Goal: Task Accomplishment & Management: Manage account settings

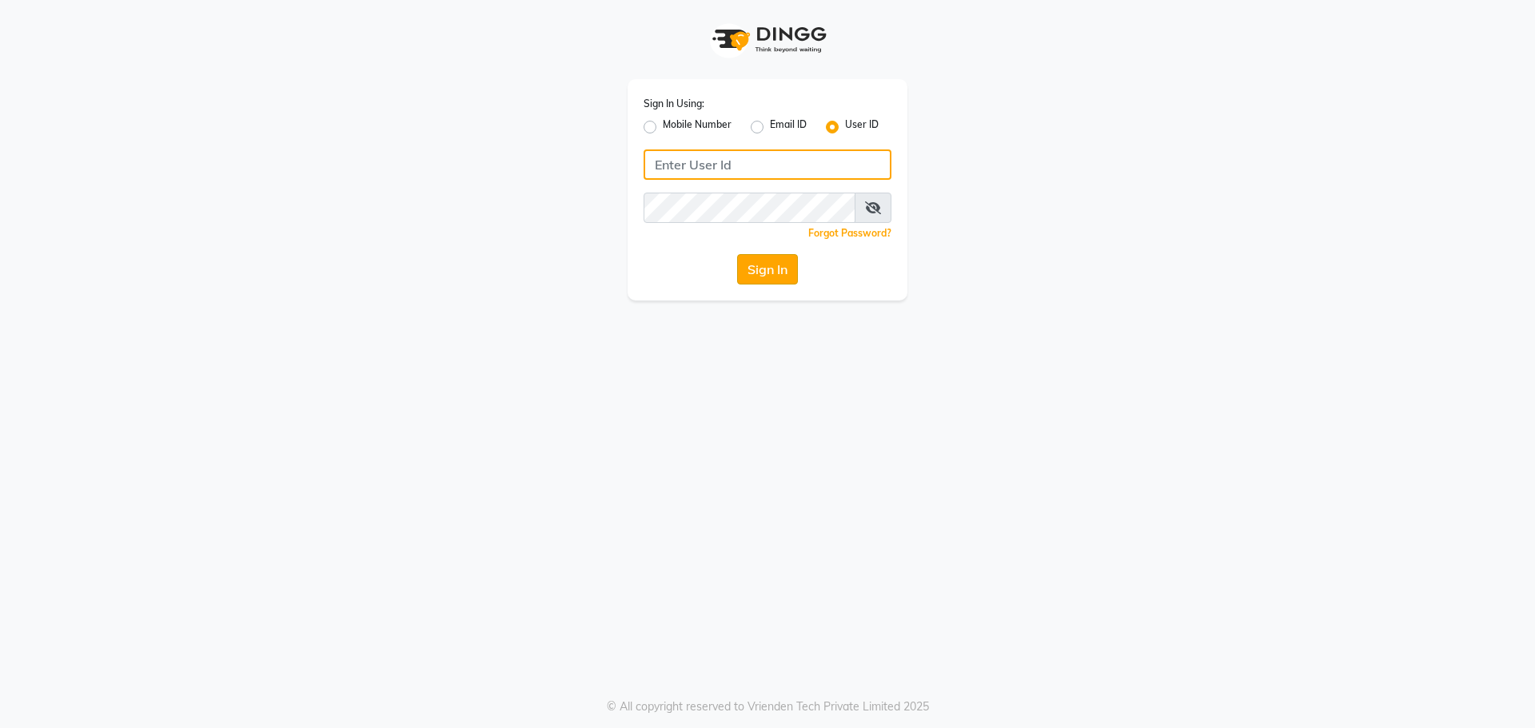
type input "kajol123"
click at [784, 256] on button "Sign In" at bounding box center [767, 269] width 61 height 30
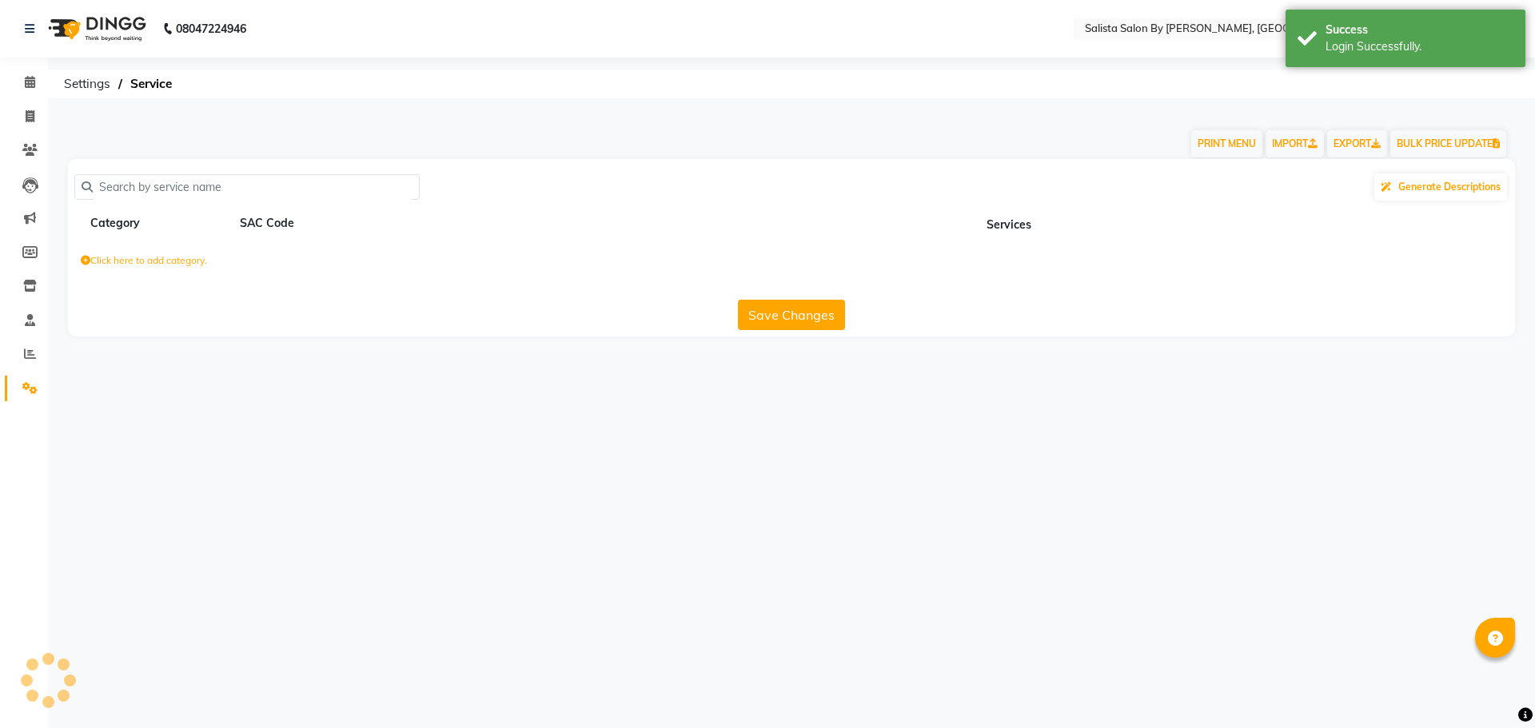
select select "en"
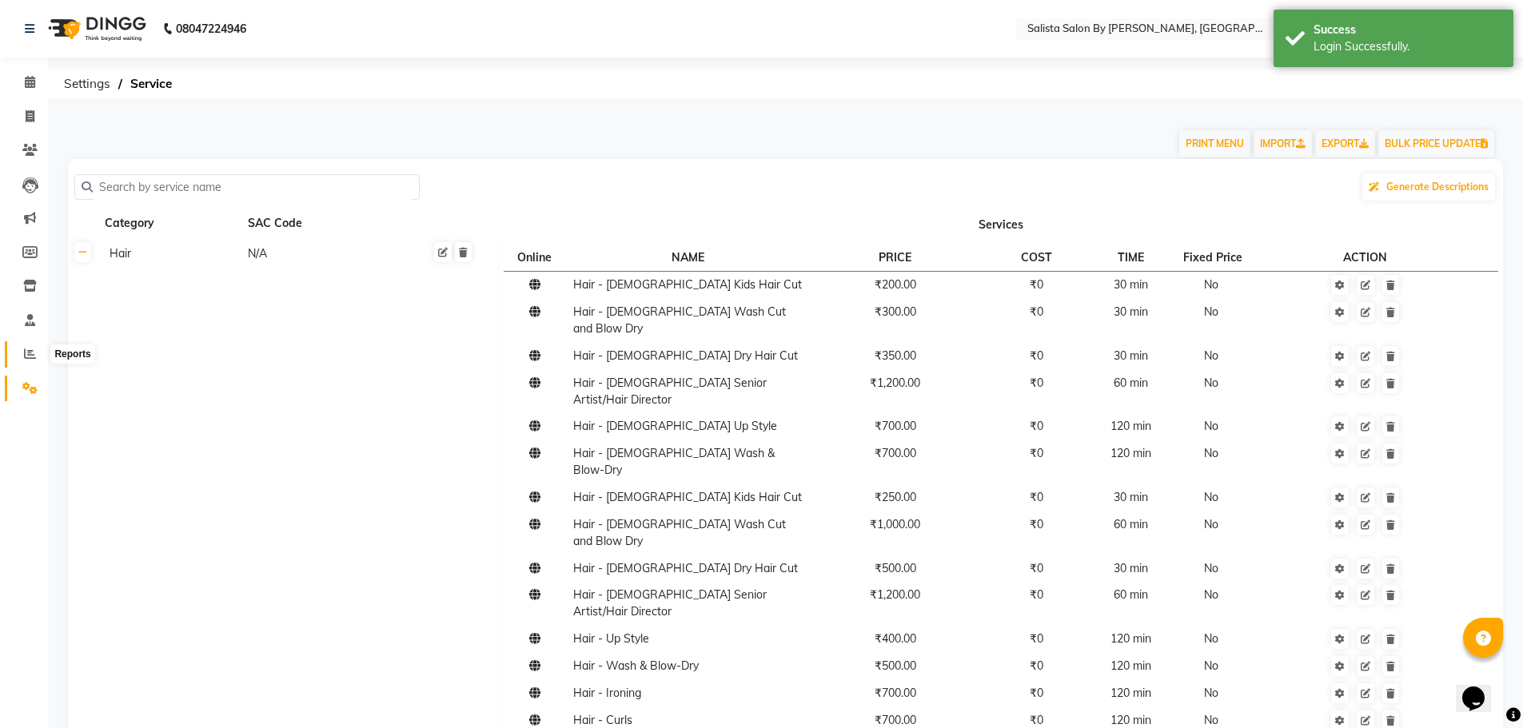
click at [34, 354] on icon at bounding box center [30, 354] width 12 height 12
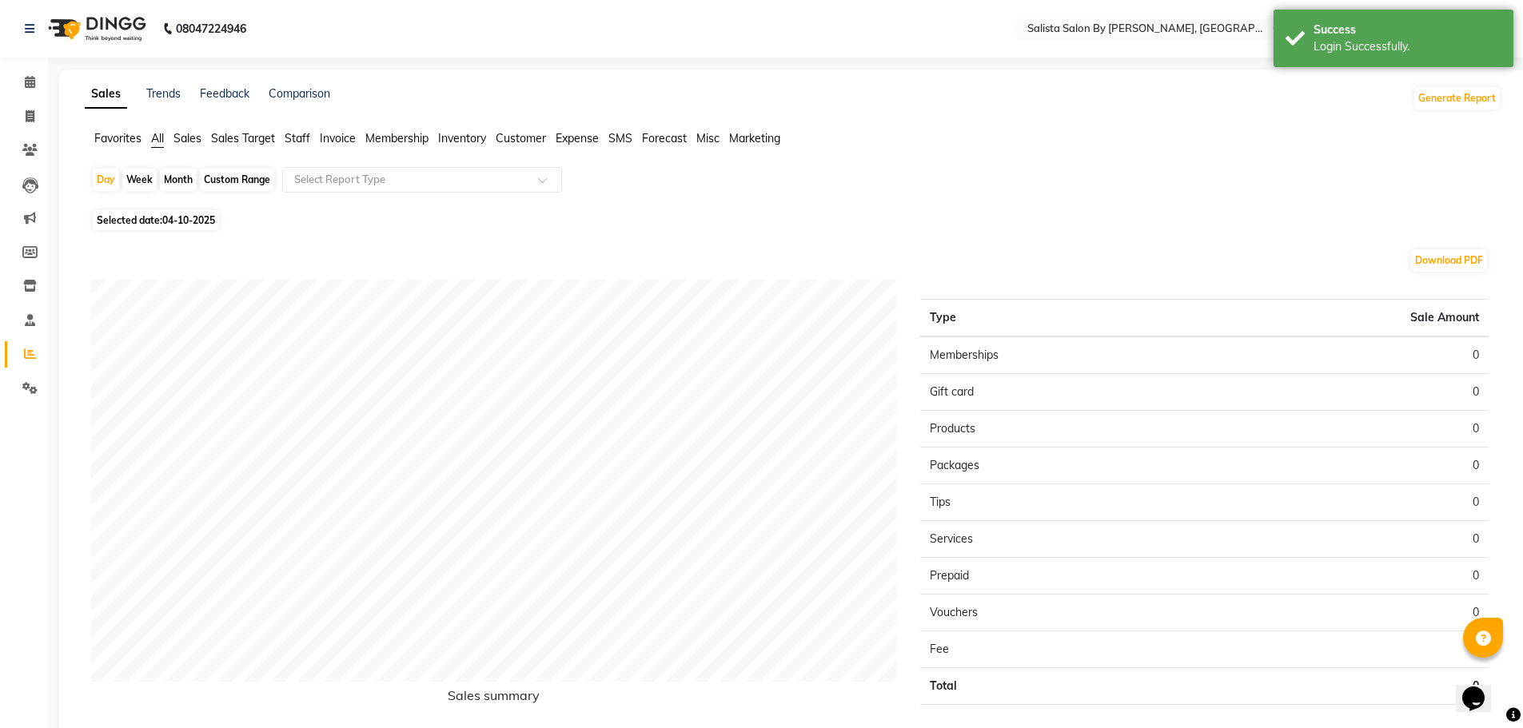
click at [178, 181] on div "Month" at bounding box center [178, 180] width 37 height 22
select select "10"
select select "2025"
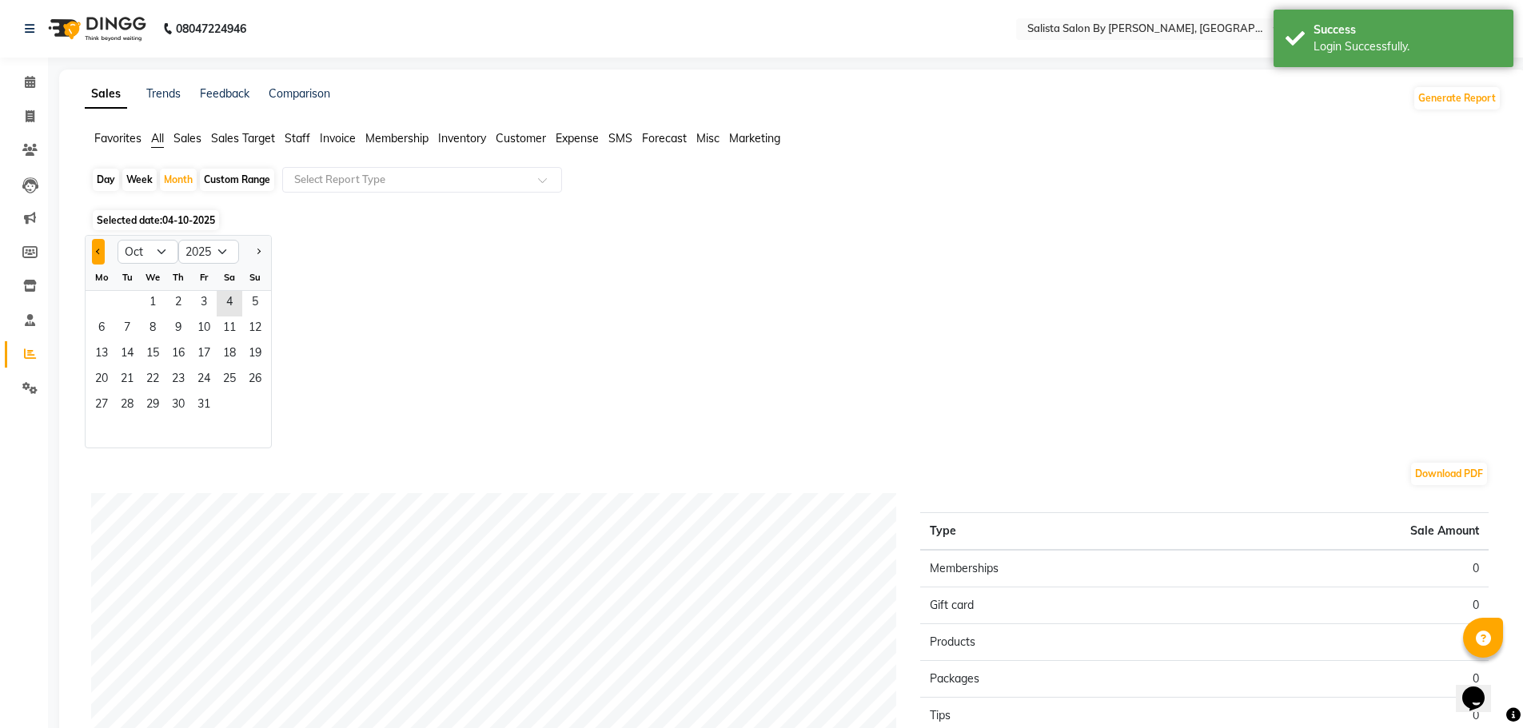
click at [96, 247] on button "Previous month" at bounding box center [98, 252] width 13 height 26
select select "9"
click at [110, 307] on span "1" at bounding box center [102, 304] width 26 height 26
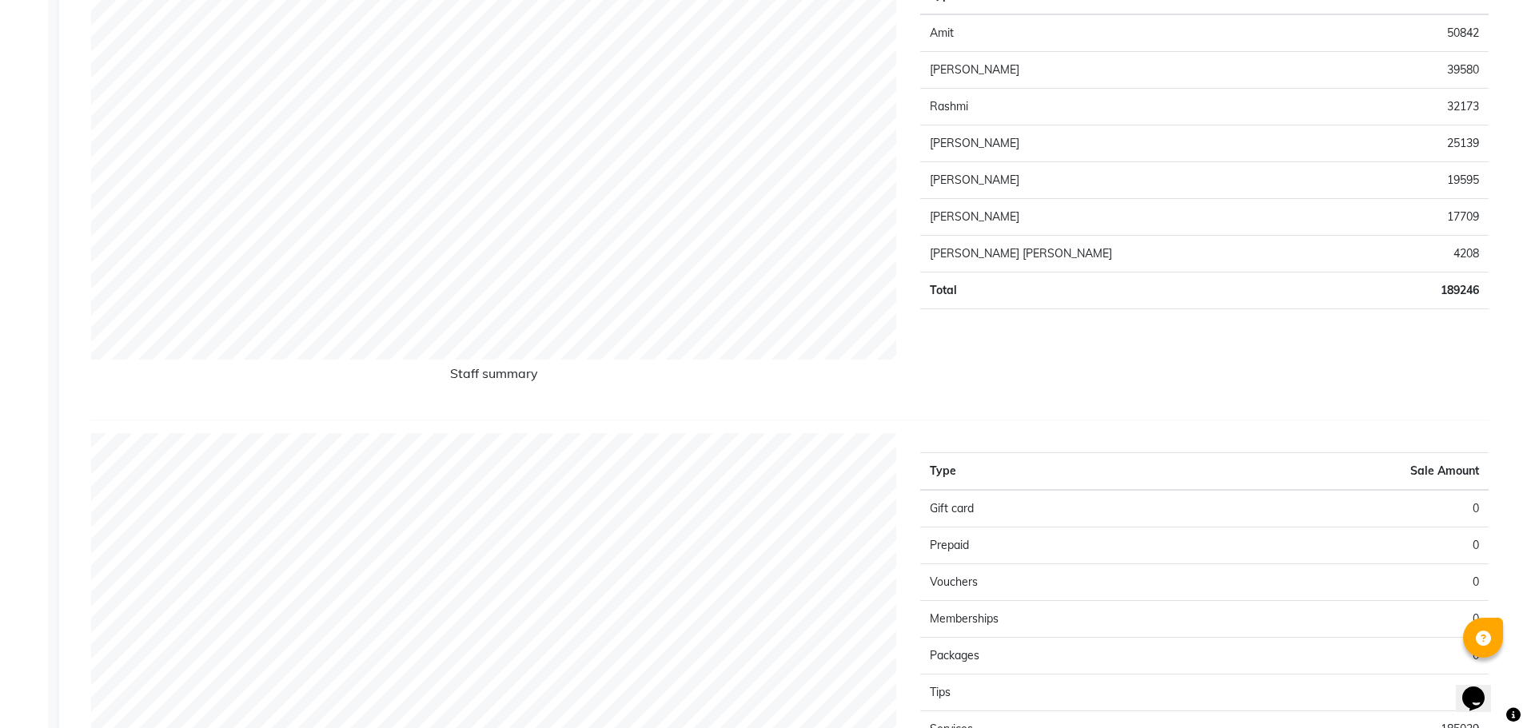
scroll to position [797, 0]
